Goal: Information Seeking & Learning: Learn about a topic

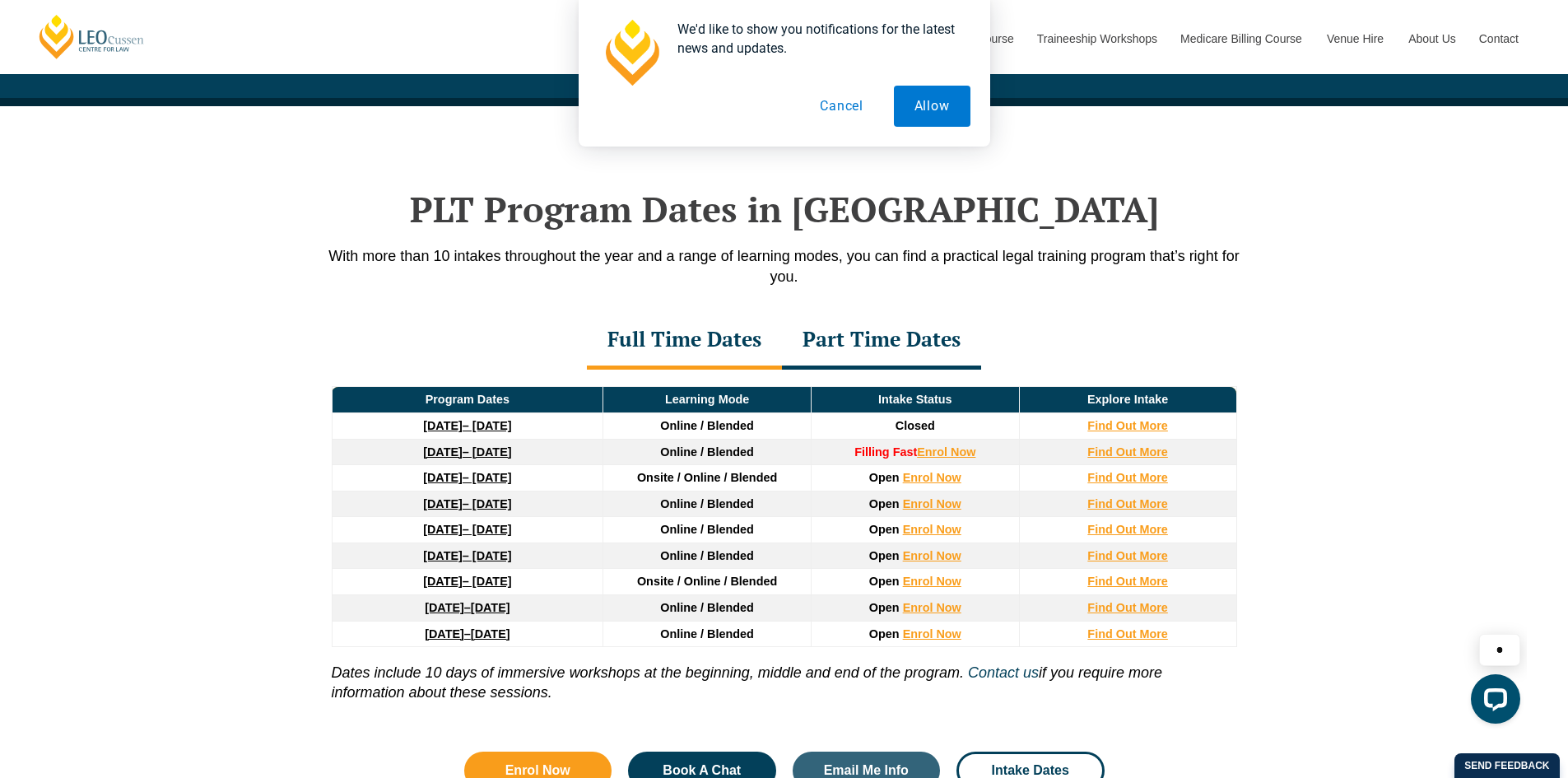
scroll to position [1985, 0]
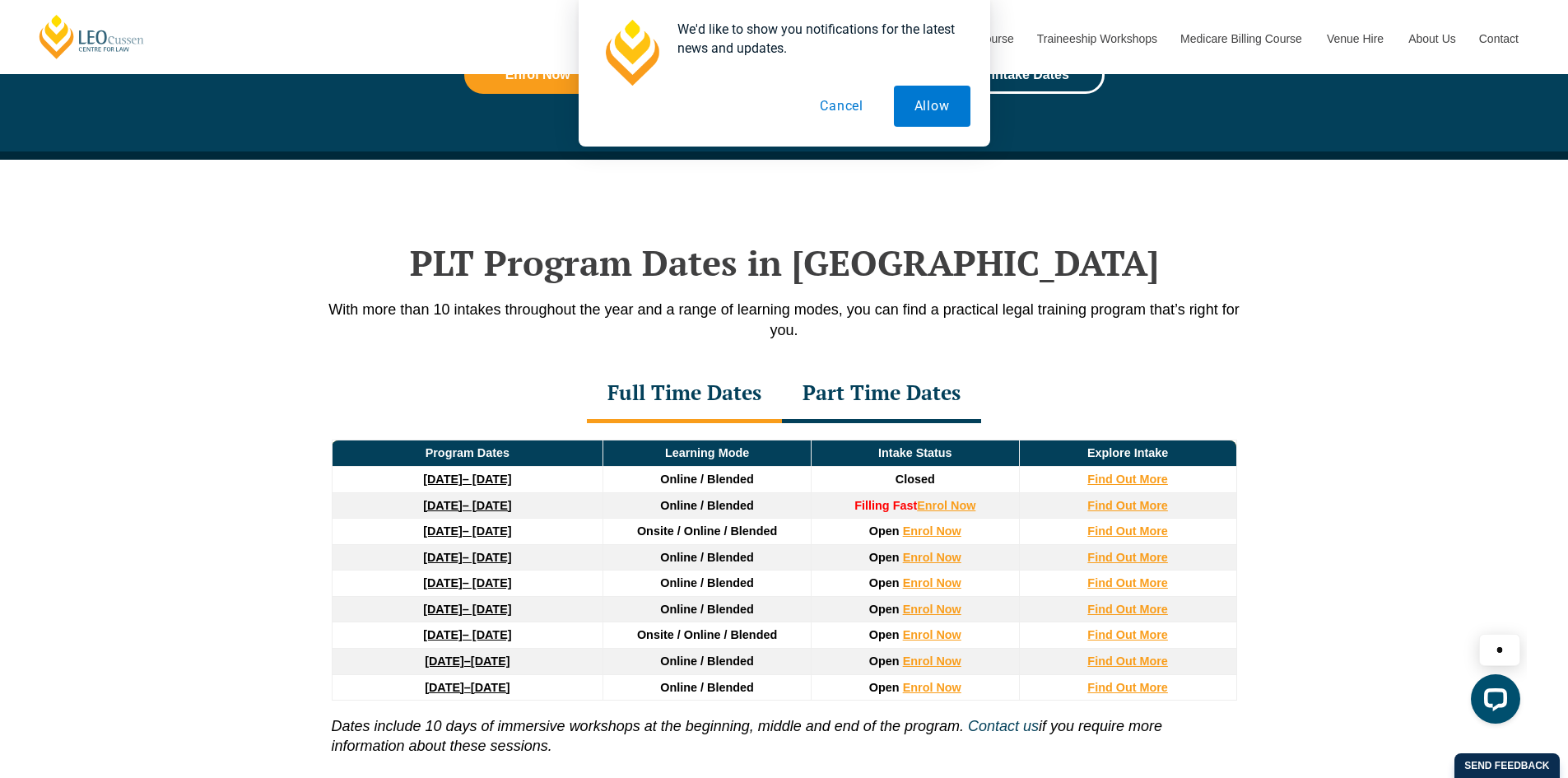
click at [680, 393] on div "Full Time Dates" at bounding box center [684, 395] width 195 height 58
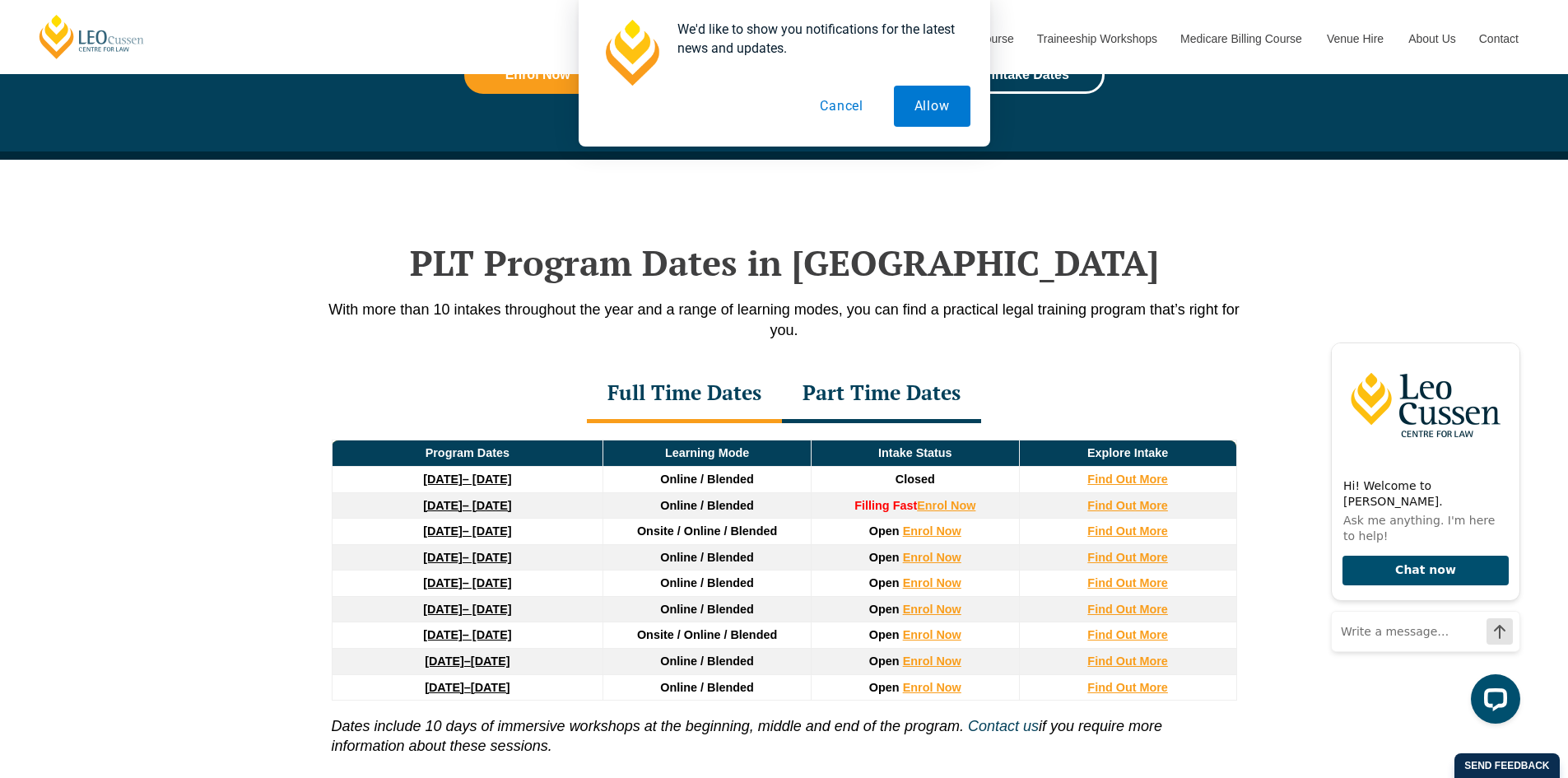
click at [862, 393] on div "Part Time Dates" at bounding box center [881, 395] width 199 height 58
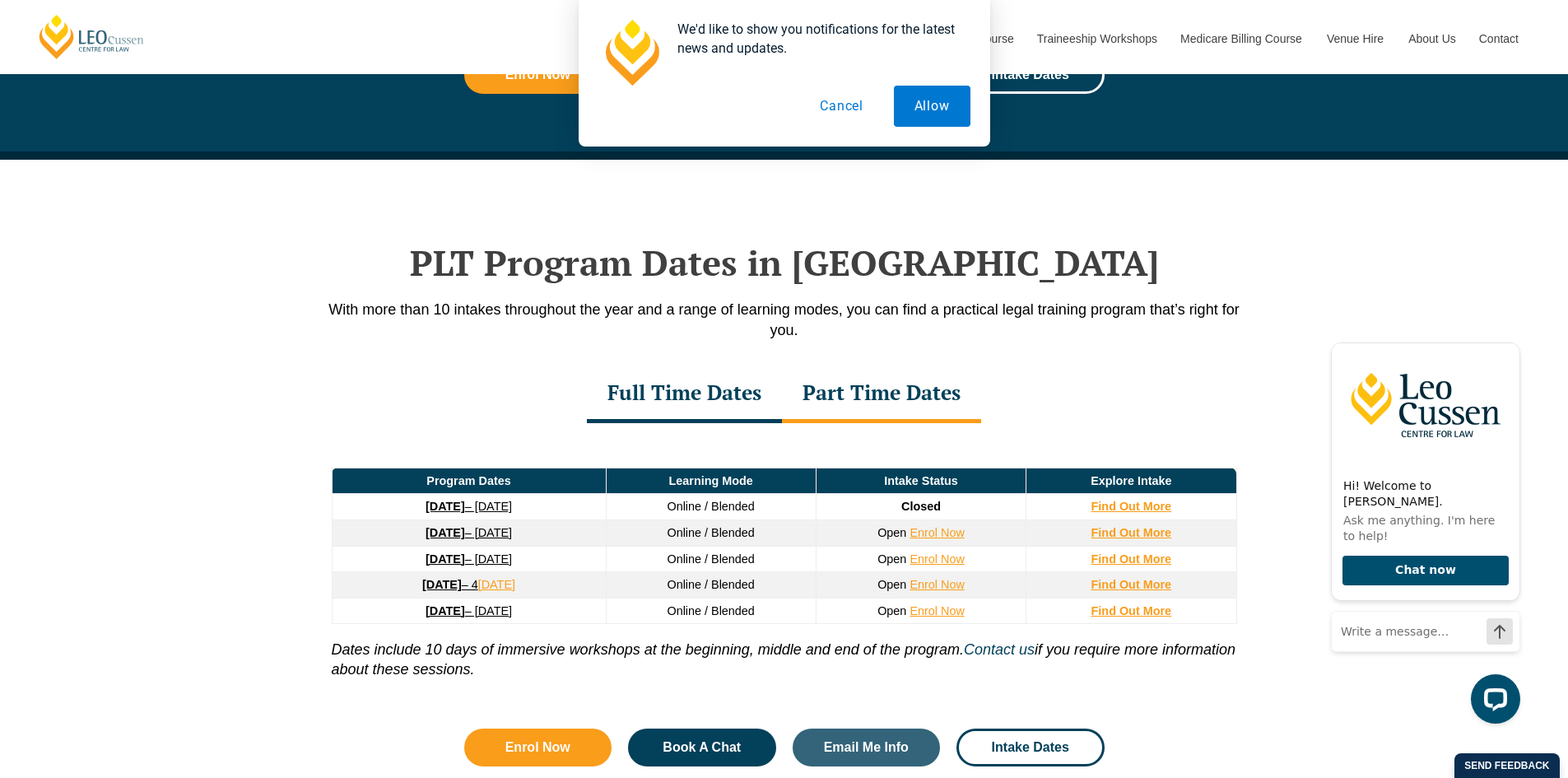
click at [730, 406] on div "Full Time Dates" at bounding box center [684, 395] width 195 height 58
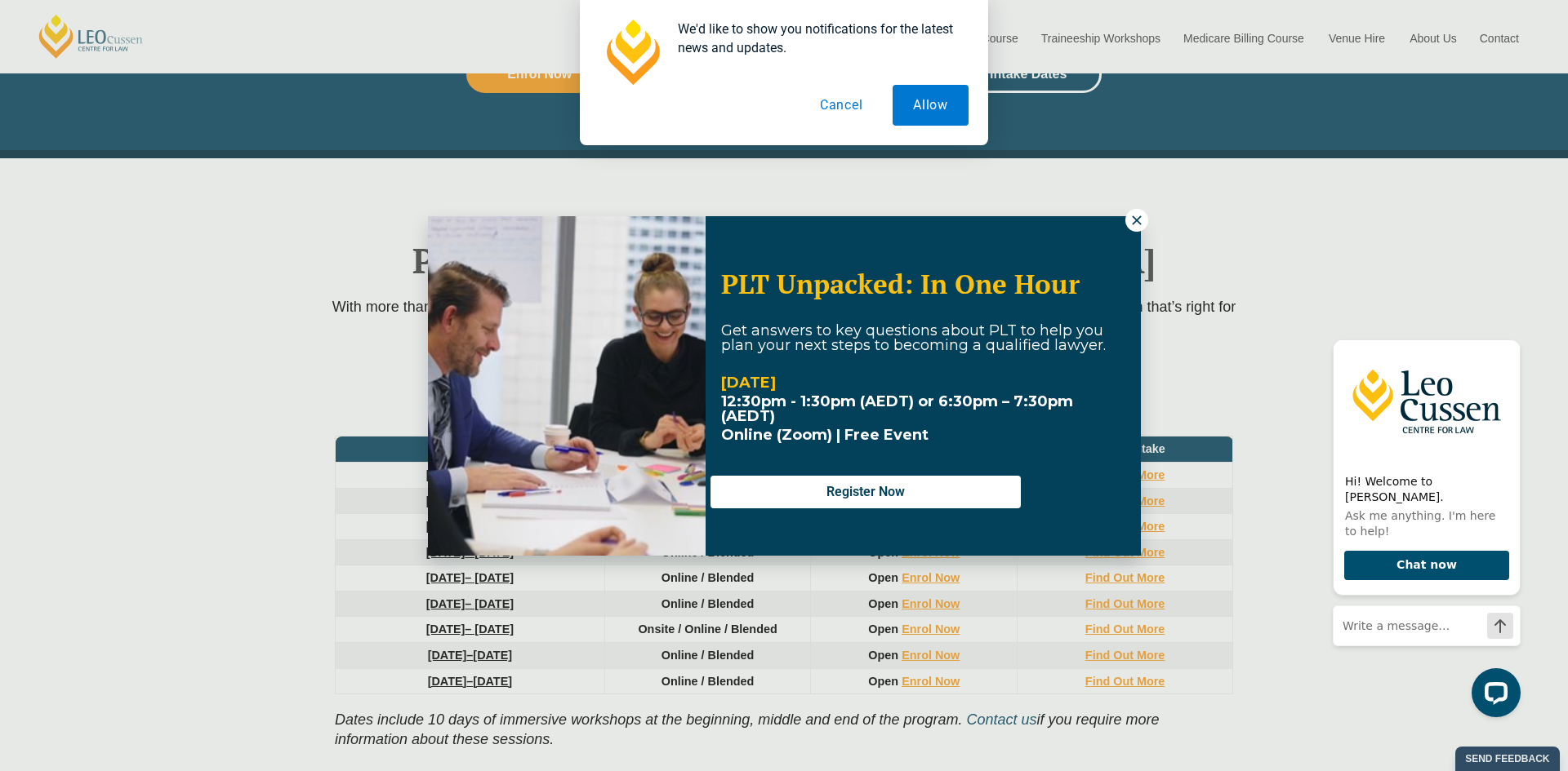
click at [1133, 222] on icon at bounding box center [1136, 220] width 14 height 14
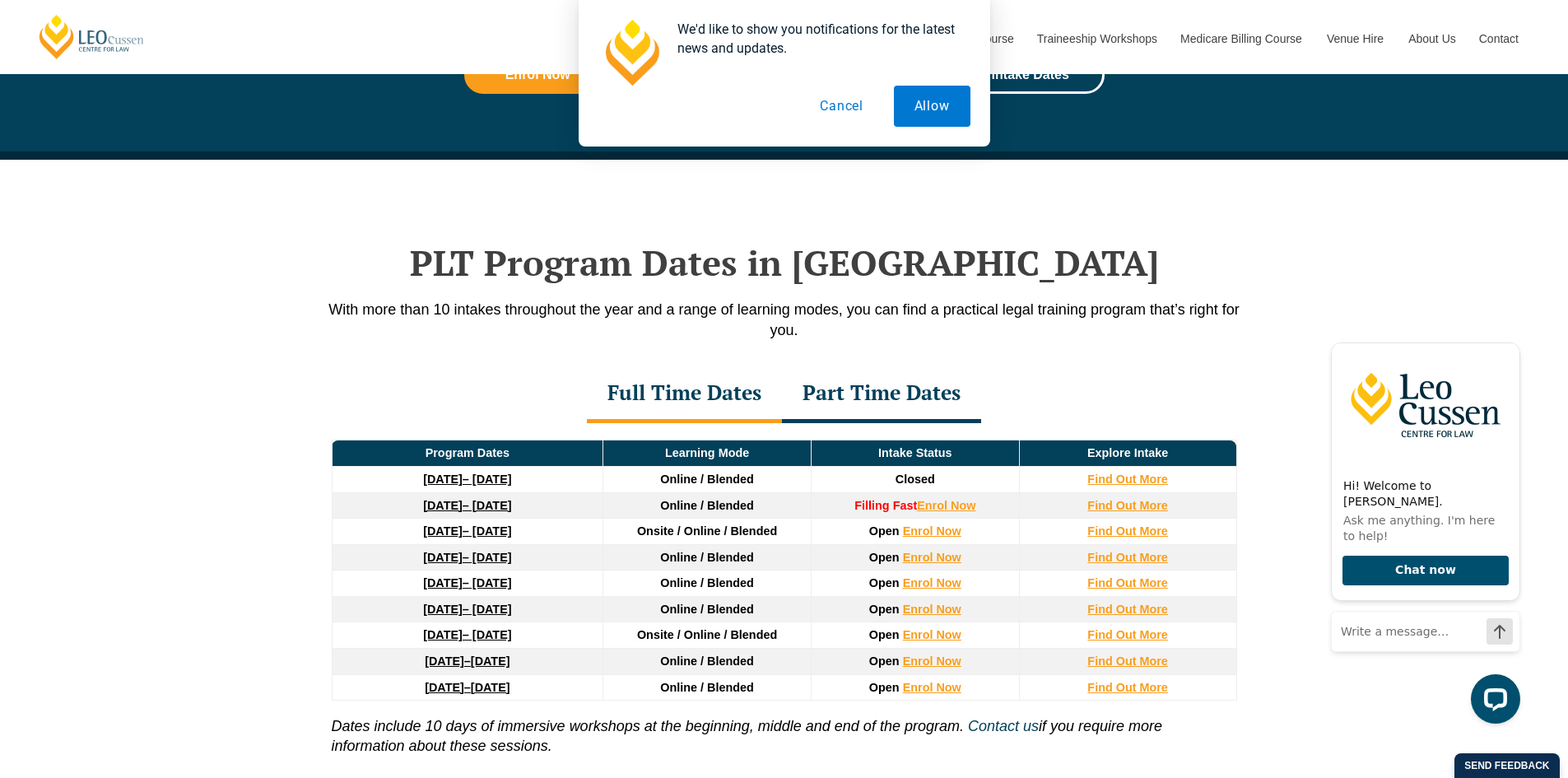
click at [842, 108] on button "Cancel" at bounding box center [841, 106] width 85 height 41
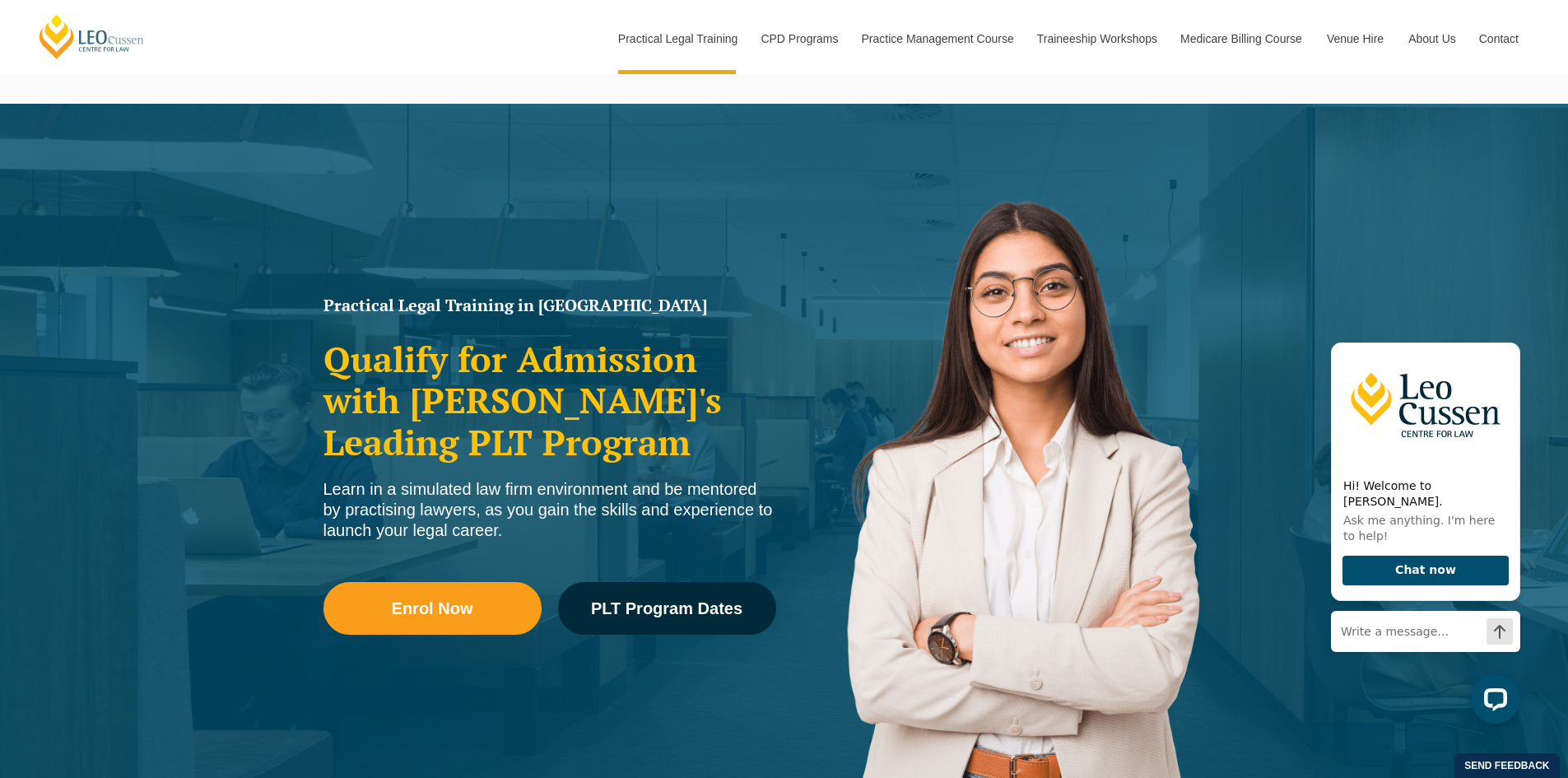
scroll to position [0, 0]
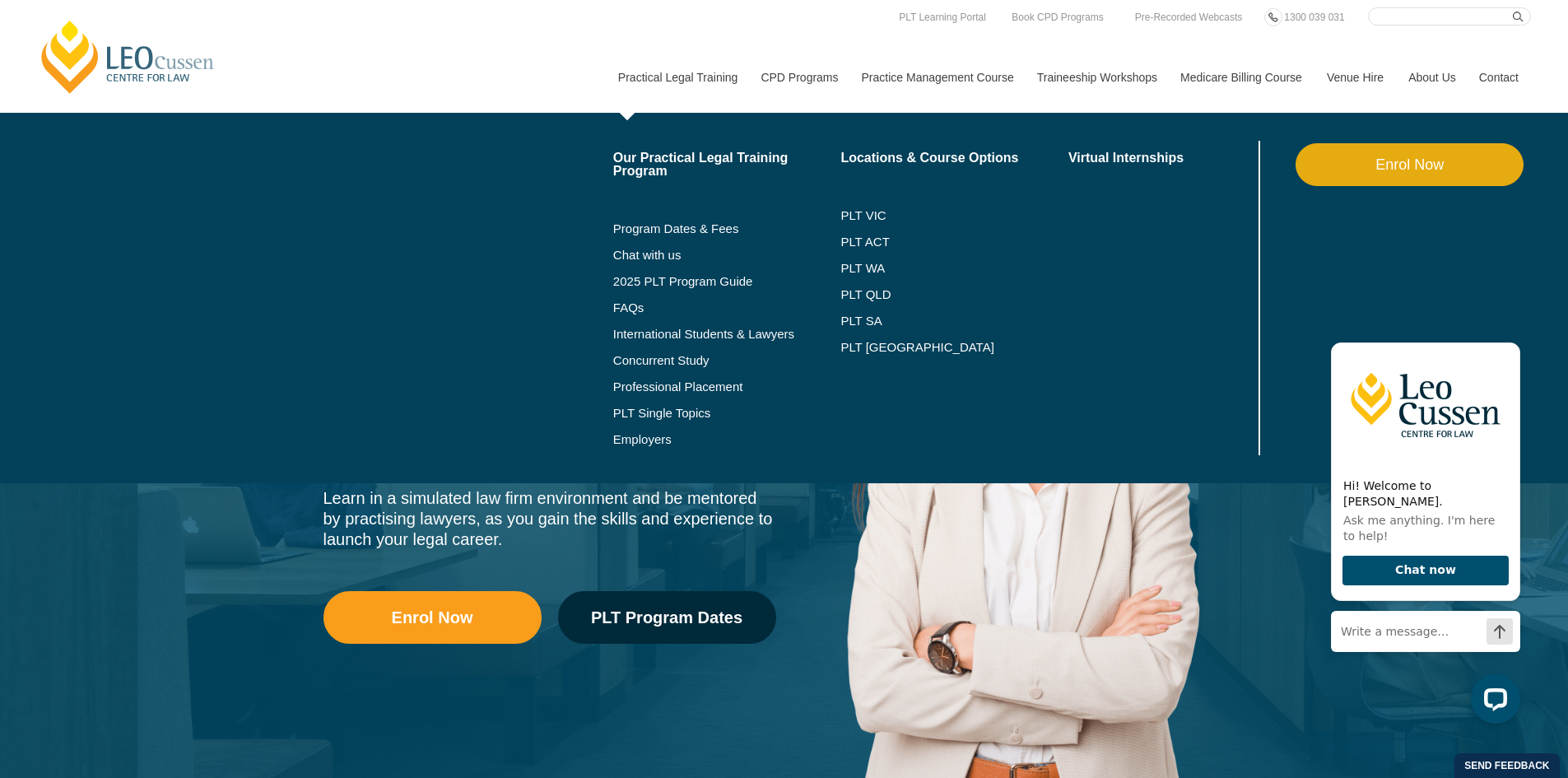
click at [875, 286] on li "PLT QLD" at bounding box center [955, 295] width 228 height 26
click at [875, 292] on link "PLT QLD" at bounding box center [955, 295] width 228 height 13
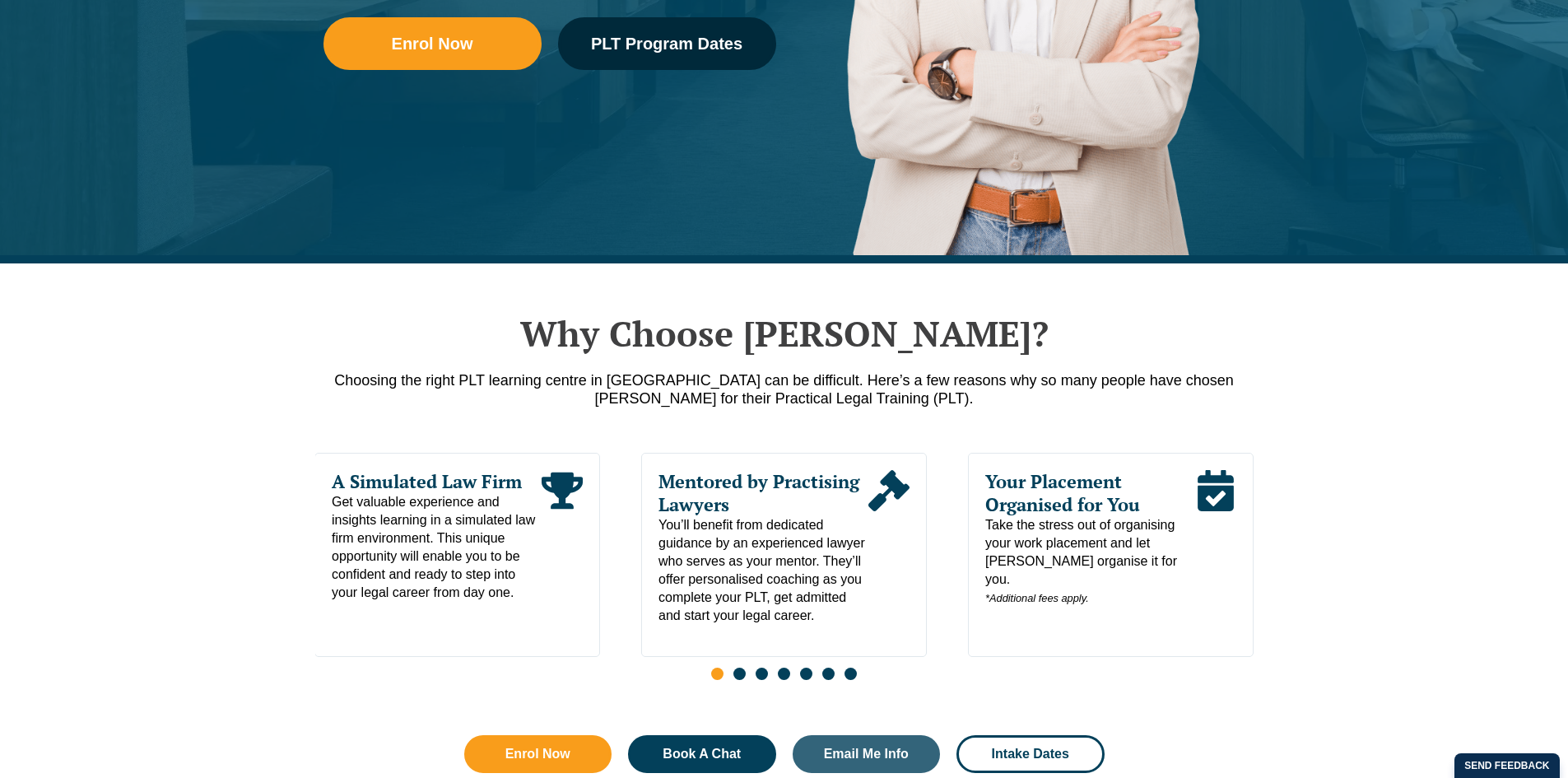
scroll to position [576, 0]
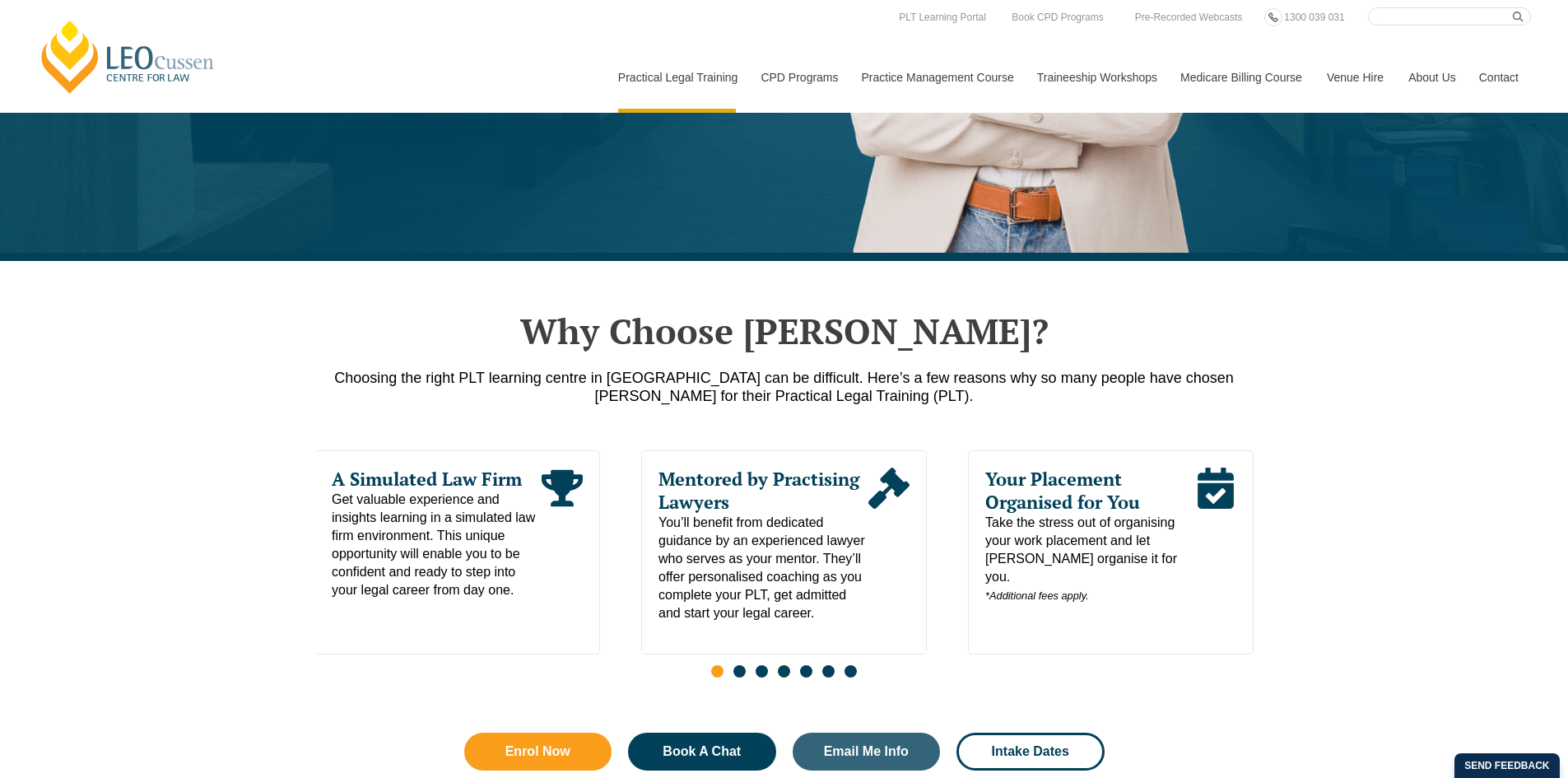
click at [619, 29] on nav "Practical Legal Training Our Practical Legal Training Program Program Dates & F…" at bounding box center [1069, 69] width 926 height 88
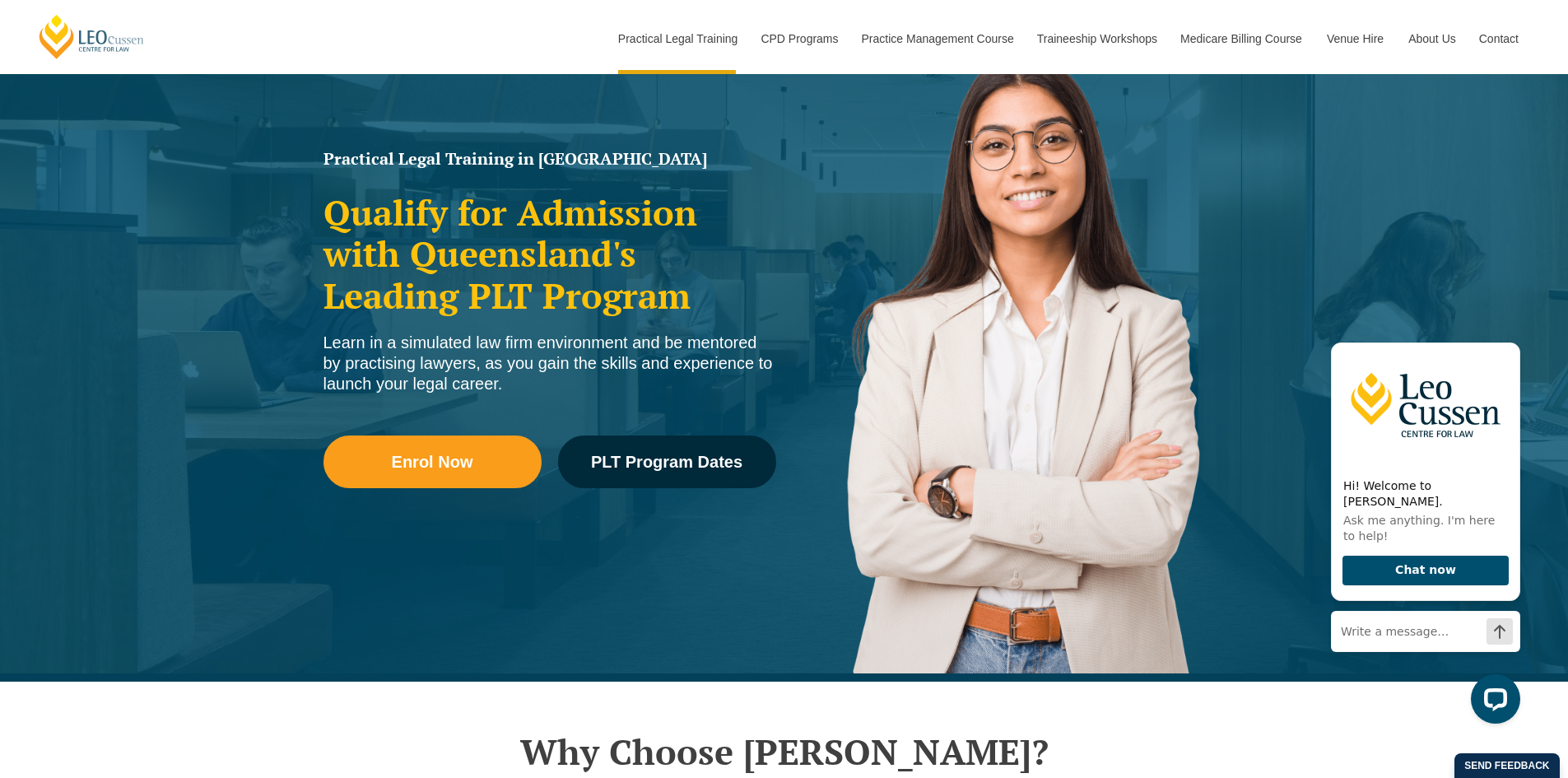
scroll to position [0, 0]
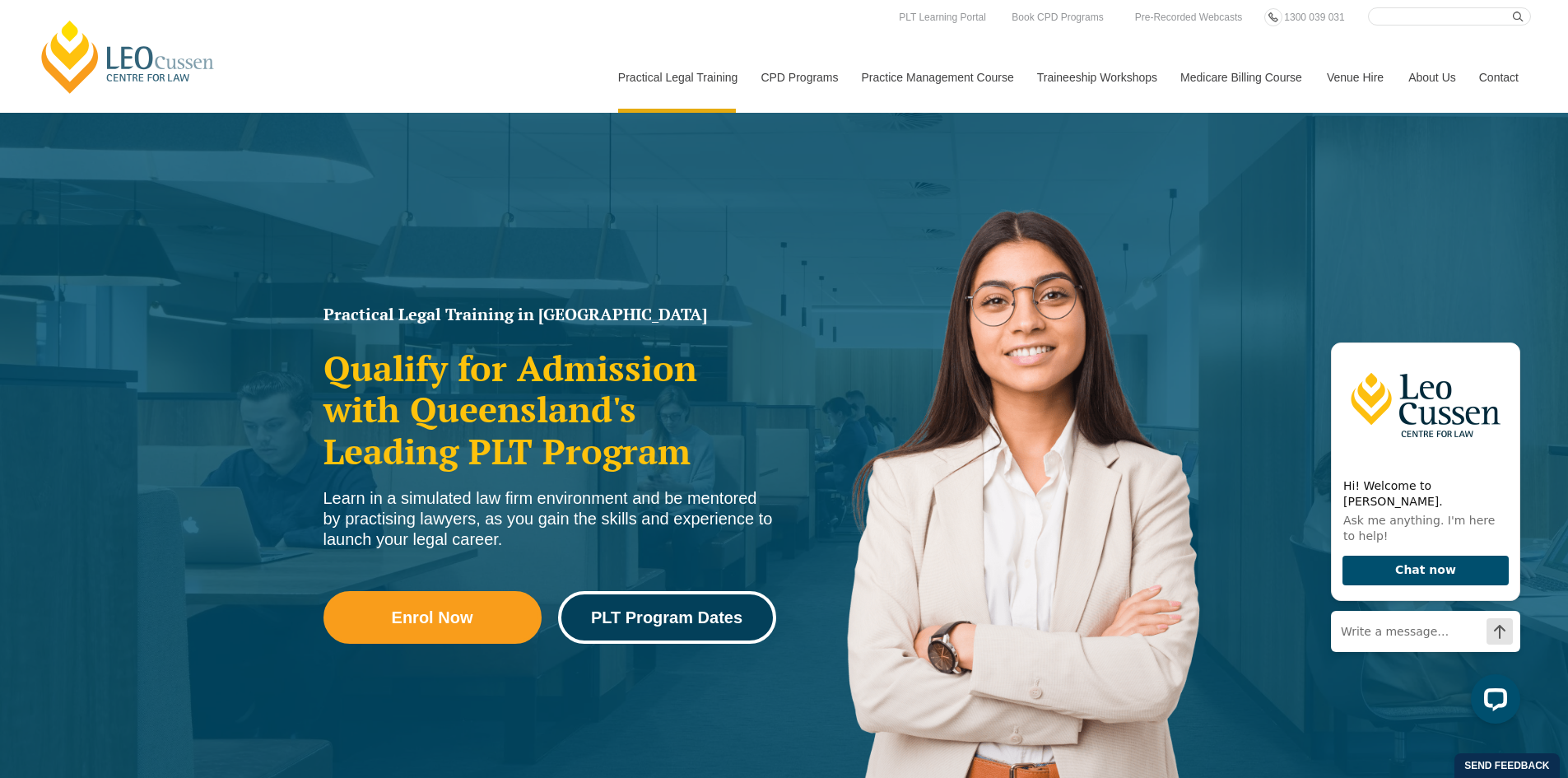
click at [710, 615] on span "PLT Program Dates" at bounding box center [667, 617] width 151 height 16
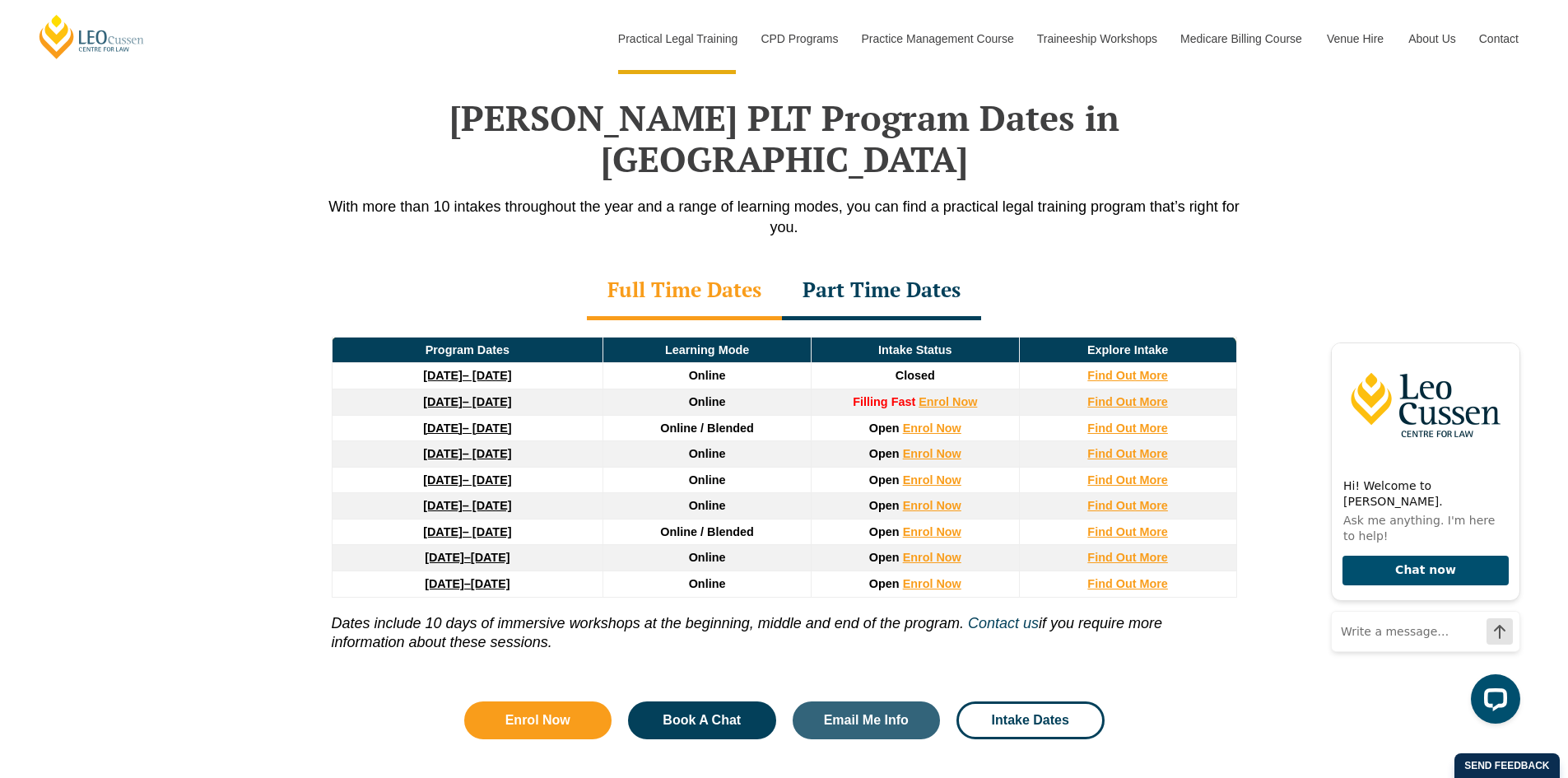
scroll to position [2149, 0]
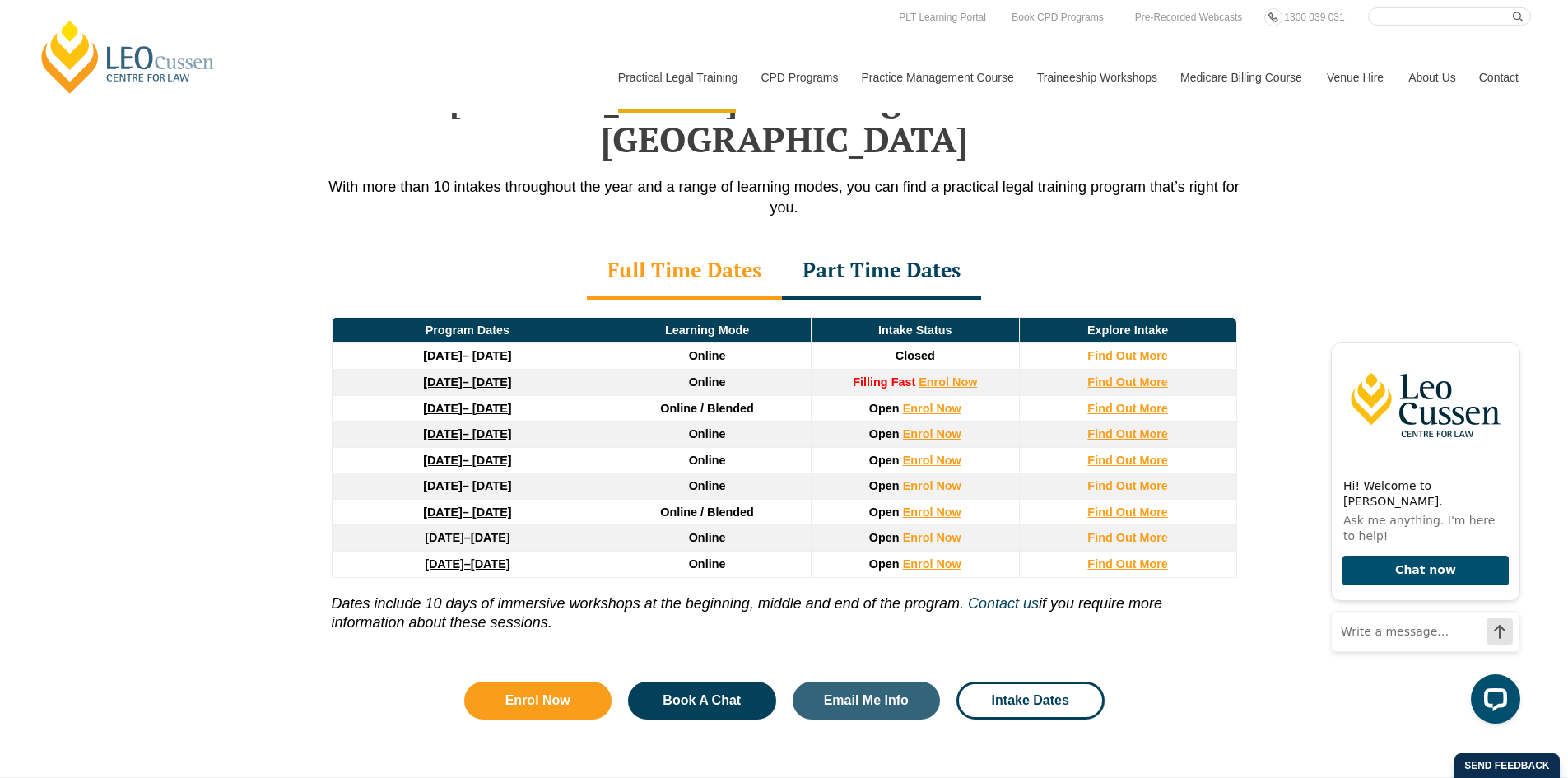
click at [470, 402] on link "27 January 2026 – 12 June 2026" at bounding box center [467, 408] width 88 height 13
